Goal: Task Accomplishment & Management: Manage account settings

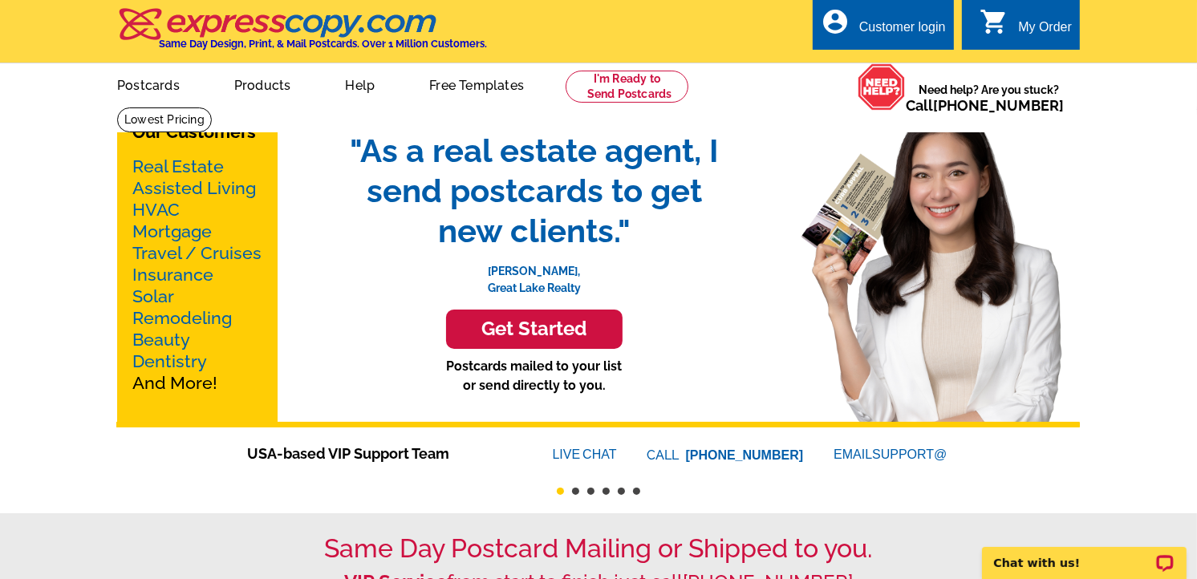
click at [912, 38] on div "Customer login" at bounding box center [902, 31] width 87 height 22
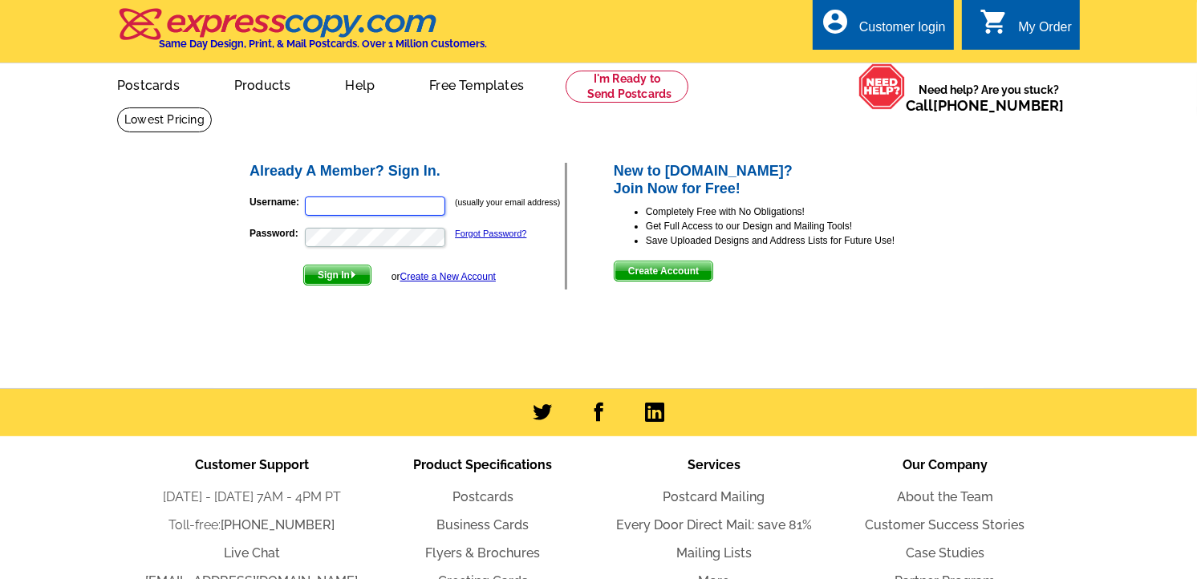
click at [356, 199] on input "Username:" at bounding box center [375, 205] width 140 height 19
click at [350, 204] on input "Username:" at bounding box center [375, 205] width 140 height 19
type input "Raptisadmin@mikethomasrealtor.com"
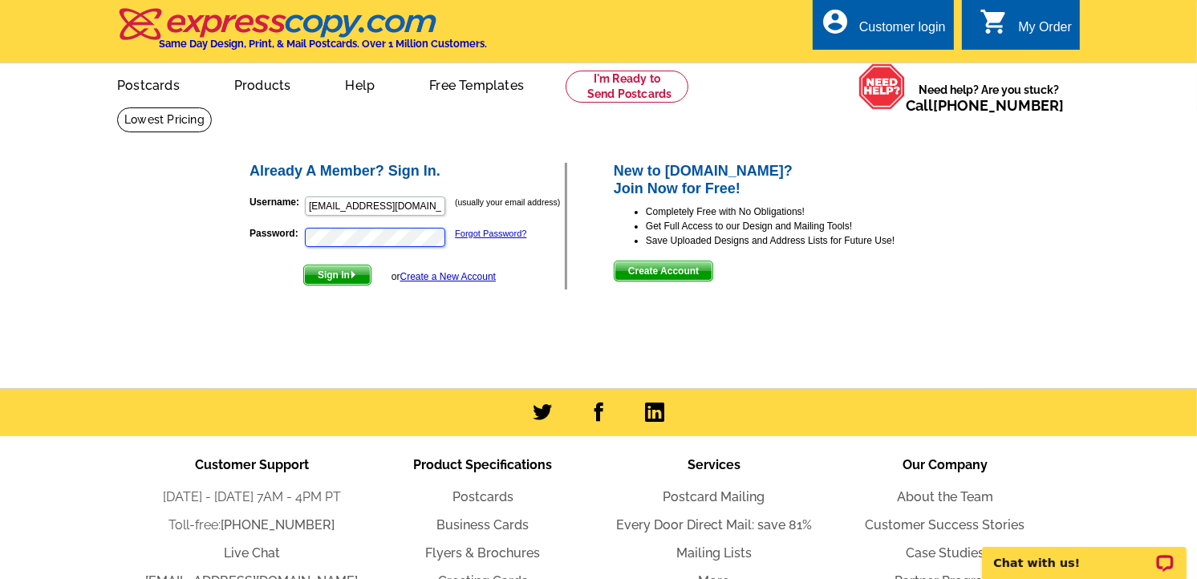
click at [303, 265] on button "Sign In" at bounding box center [337, 275] width 68 height 21
